Goal: Task Accomplishment & Management: Manage account settings

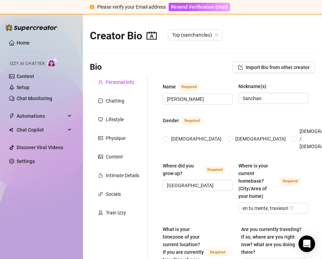
radio input "true"
type input "[DATE]"
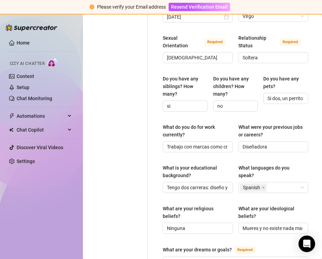
scroll to position [306, 0]
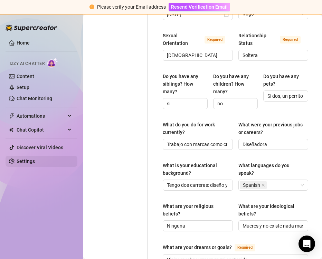
click at [28, 163] on link "Settings" at bounding box center [26, 161] width 18 height 6
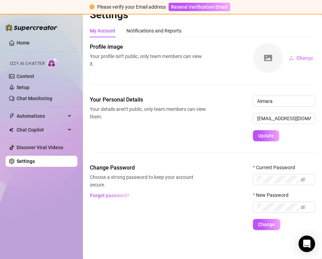
scroll to position [11, 0]
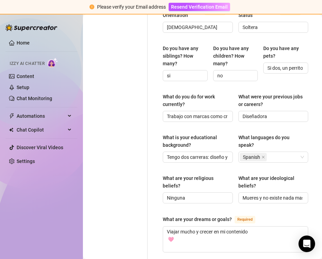
scroll to position [337, 0]
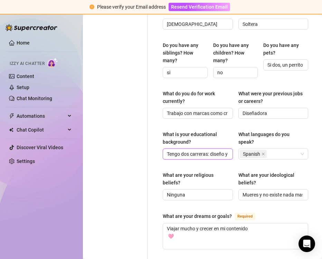
click at [178, 155] on input "Tengo dos carreras: diseño y diseño de modas" at bounding box center [197, 154] width 60 height 8
drag, startPoint x: 178, startPoint y: 155, endPoint x: 193, endPoint y: 160, distance: 16.3
click at [193, 160] on div "What is your educational background? Tengo dos carreras: diseño y diseño de mod…" at bounding box center [235, 147] width 145 height 35
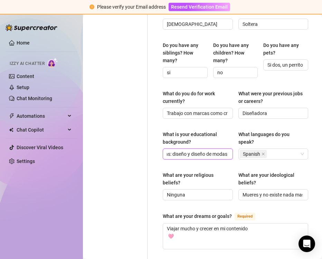
click at [205, 151] on input "Tengo dos carreras: diseño y diseño de modas" at bounding box center [197, 154] width 60 height 8
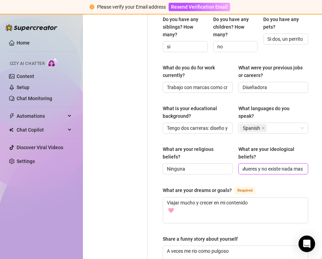
scroll to position [363, 68]
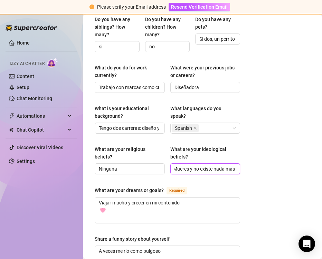
drag, startPoint x: 258, startPoint y: 169, endPoint x: 229, endPoint y: 160, distance: 30.4
click at [229, 160] on div "What are your ideological beliefs? Mueres y no existe nada mas" at bounding box center [205, 159] width 70 height 29
click at [221, 166] on input "Mueres y no existe nada mas" at bounding box center [204, 169] width 60 height 8
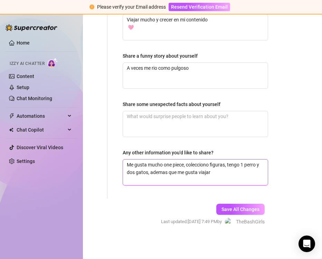
scroll to position [0, 0]
drag, startPoint x: 164, startPoint y: 160, endPoint x: 186, endPoint y: 160, distance: 22.1
click at [186, 160] on textarea "Me gusta mucho one piece, colecciono figuras, tengo 1 perro y dos gatos, ademas…" at bounding box center [195, 172] width 145 height 26
click at [305, 148] on div "Creator Bio Top (sanchanclau) Bio Import Bio from other creator Personal Info C…" at bounding box center [202, 136] width 239 height 244
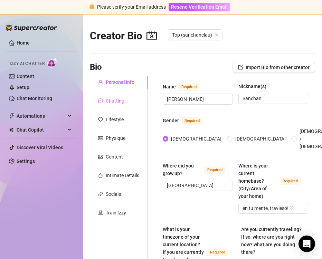
click at [124, 98] on div "Chatting" at bounding box center [119, 100] width 58 height 13
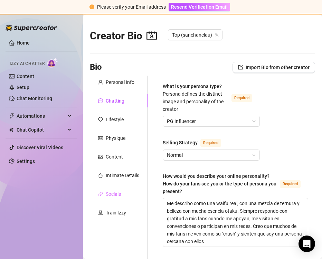
click at [120, 199] on div "Socials" at bounding box center [119, 193] width 58 height 13
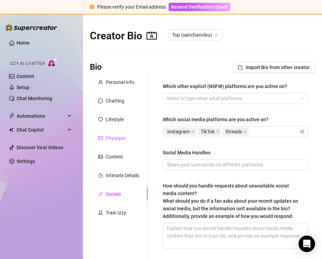
click at [114, 140] on div "Physique" at bounding box center [116, 138] width 20 height 8
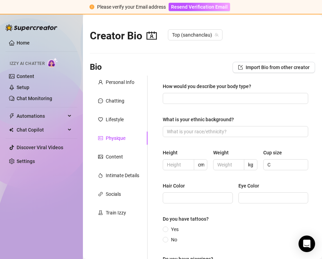
scroll to position [98, 0]
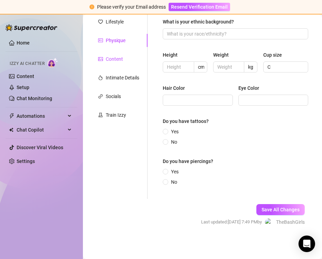
click at [119, 58] on div "Content" at bounding box center [114, 59] width 17 height 8
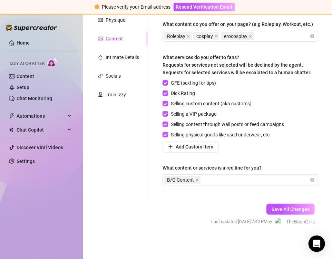
scroll to position [17, 0]
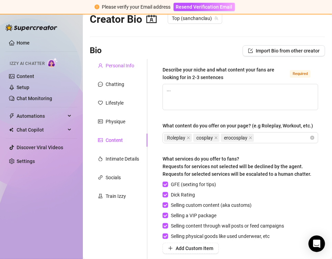
click at [117, 68] on div "Personal Info" at bounding box center [120, 66] width 29 height 8
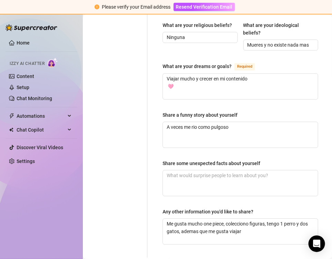
scroll to position [542, 0]
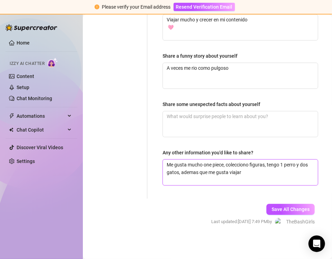
click at [257, 169] on textarea "Me gusta mucho one piece, colecciono figuras, tengo 1 perro y dos gatos, ademas…" at bounding box center [240, 172] width 155 height 26
type textarea "Me gusta mucho one piece, colecciono figuras, tengo 1 perro y dos gatos, ademas…"
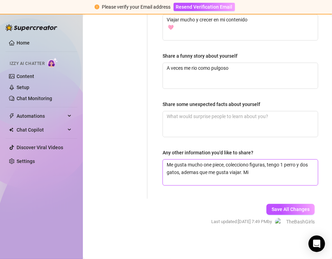
type textarea "Me gusta mucho one piece, colecciono figuras, tengo 1 perro y dos gatos, ademas…"
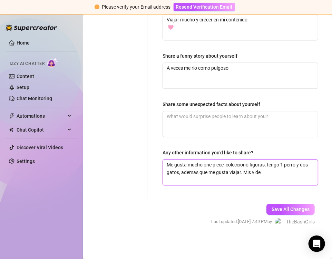
type textarea "Me gusta mucho one piece, colecciono figuras, tengo 1 perro y dos gatos, ademas…"
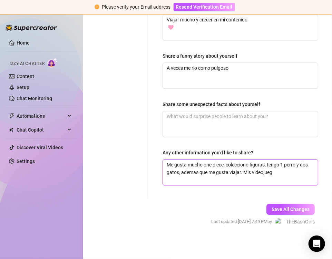
type textarea "Me gusta mucho one piece, colecciono figuras, tengo 1 perro y dos gatos, ademas…"
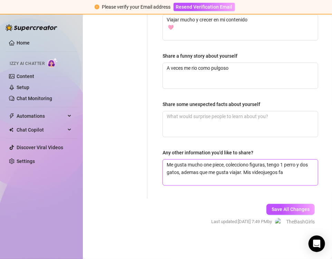
type textarea "Me gusta mucho one piece, colecciono figuras, tengo 1 perro y dos gatos, ademas…"
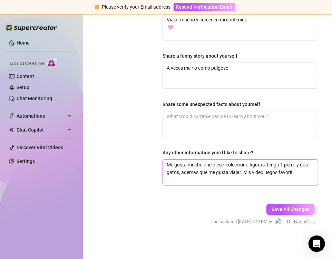
type textarea "Me gusta mucho one piece, colecciono figuras, tengo 1 perro y dos gatos, ademas…"
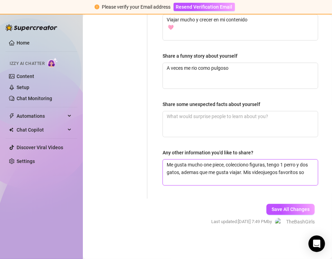
type textarea "Me gusta mucho one piece, colecciono figuras, tengo 1 perro y dos gatos, ademas…"
paste textarea "League of legends, y smash bros"
type textarea "Me gusta mucho one piece, colecciono figuras, tengo 1 perro y dos gatos, ademas…"
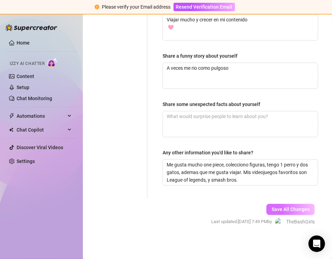
click at [280, 206] on span "Save All Changes" at bounding box center [291, 209] width 38 height 6
